Goal: Find contact information: Find contact information

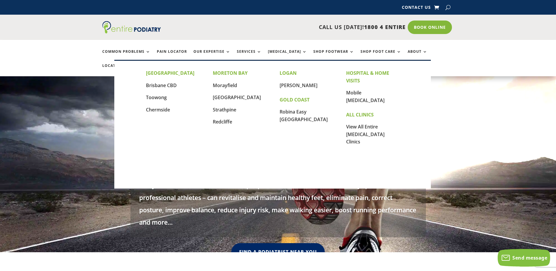
click at [132, 64] on link "Locations" at bounding box center [116, 70] width 29 height 13
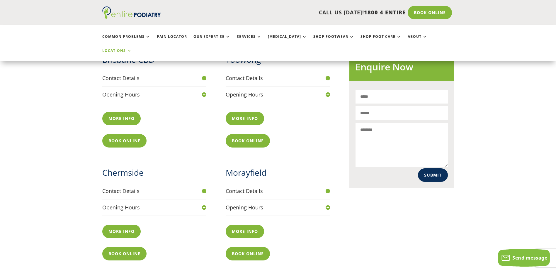
scroll to position [258, 0]
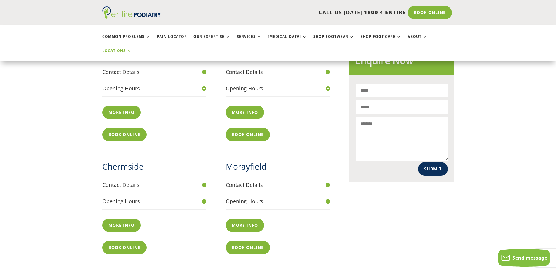
click at [120, 218] on link "More info" at bounding box center [121, 224] width 38 height 13
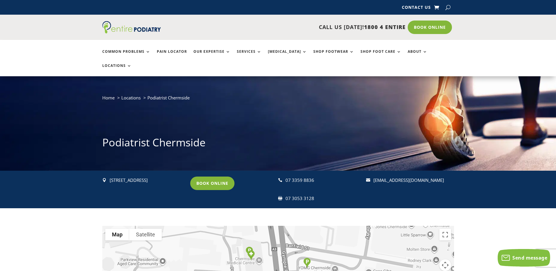
drag, startPoint x: 446, startPoint y: 166, endPoint x: 372, endPoint y: 168, distance: 74.2
click at [372, 176] on div " reception@entirepodiatry.com.au" at bounding box center [407, 180] width 83 height 8
drag, startPoint x: 372, startPoint y: 168, endPoint x: 418, endPoint y: 167, distance: 45.4
copy div " reception@entirepodiatry.com.au"
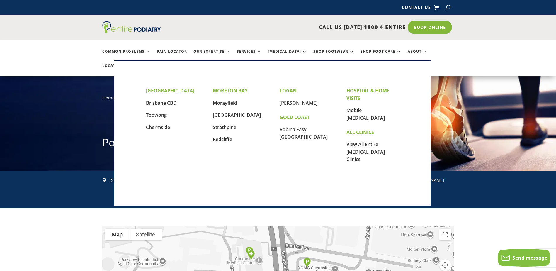
click at [132, 64] on link "Locations" at bounding box center [116, 70] width 29 height 13
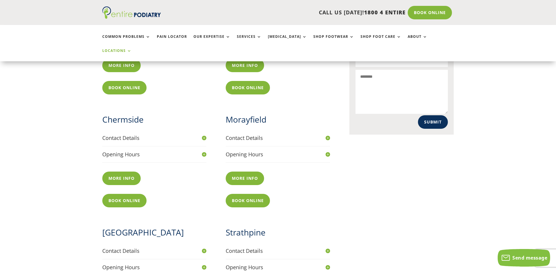
scroll to position [352, 0]
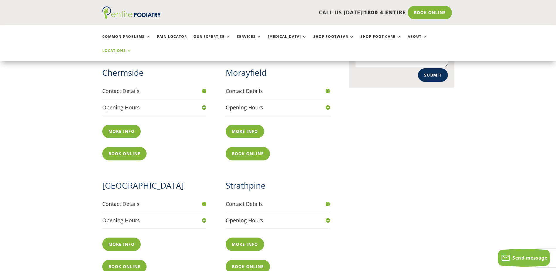
click at [252, 237] on link "More info" at bounding box center [245, 243] width 38 height 13
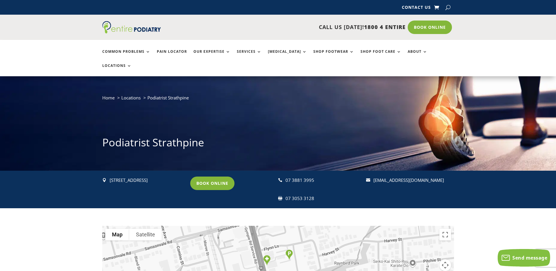
drag, startPoint x: 110, startPoint y: 165, endPoint x: 159, endPoint y: 164, distance: 49.0
click at [159, 176] on p "[STREET_ADDRESS]" at bounding box center [147, 180] width 75 height 8
drag, startPoint x: 159, startPoint y: 164, endPoint x: 147, endPoint y: 166, distance: 11.6
copy p "[STREET_ADDRESS]"
drag, startPoint x: 290, startPoint y: 166, endPoint x: 318, endPoint y: 167, distance: 27.6
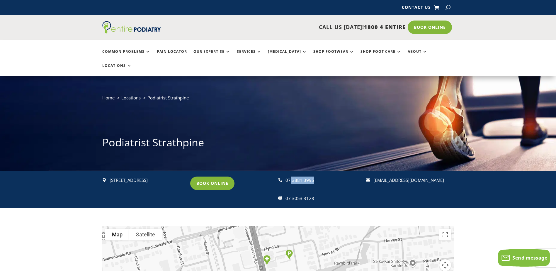
click at [318, 176] on div "07 3881 3995" at bounding box center [322, 180] width 75 height 8
drag, startPoint x: 318, startPoint y: 167, endPoint x: 302, endPoint y: 166, distance: 15.9
copy div "3881 3995"
drag, startPoint x: 312, startPoint y: 184, endPoint x: 291, endPoint y: 183, distance: 20.8
click at [291, 195] on div "07 3053 3128" at bounding box center [322, 199] width 75 height 8
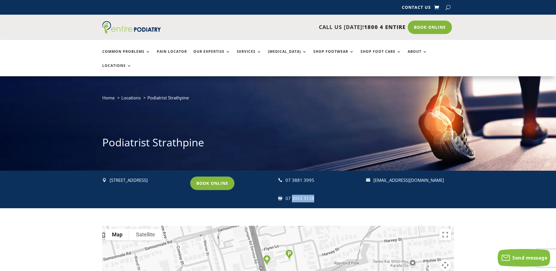
drag, startPoint x: 291, startPoint y: 183, endPoint x: 298, endPoint y: 184, distance: 6.5
copy div "3053 3128"
drag, startPoint x: 446, startPoint y: 166, endPoint x: 374, endPoint y: 166, distance: 72.4
click at [374, 176] on p "[EMAIL_ADDRESS][DOMAIN_NAME]" at bounding box center [410, 180] width 75 height 8
drag, startPoint x: 374, startPoint y: 166, endPoint x: 411, endPoint y: 165, distance: 36.9
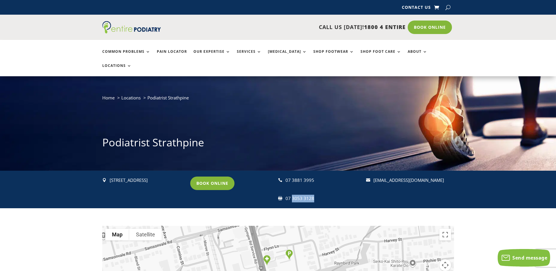
copy link "[EMAIL_ADDRESS][DOMAIN_NAME]"
